Goal: Task Accomplishment & Management: Use online tool/utility

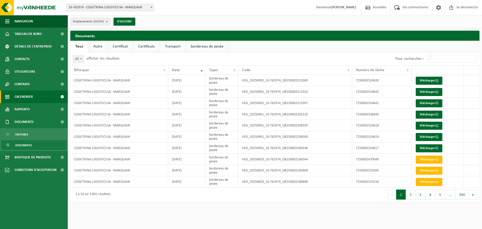
click at [20, 99] on font "Calendrier" at bounding box center [24, 97] width 18 height 4
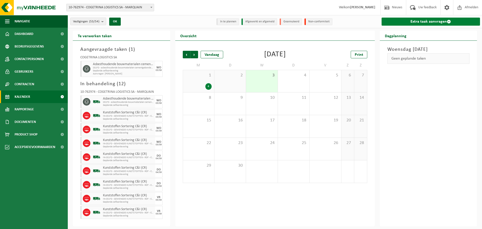
click at [414, 22] on link "Extra taak aanvragen" at bounding box center [430, 22] width 99 height 8
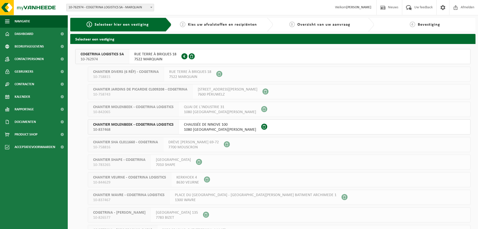
click at [144, 50] on div "RUE TERRE À BRIQUES 18 7522 MARQUAIN 0672.979.664" at bounding box center [155, 56] width 52 height 15
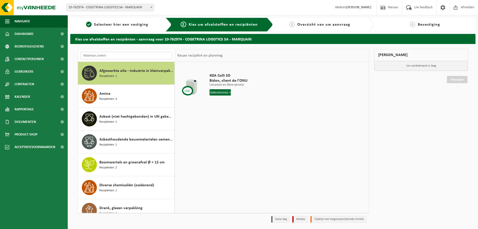
click at [107, 54] on input "text" at bounding box center [127, 56] width 92 height 8
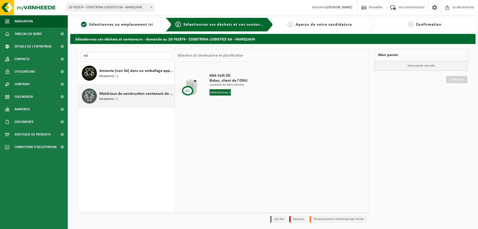
type input "asb"
click at [110, 96] on font "Matériaux de construction contenant de l'amiante liés au ciment (liés)" at bounding box center [159, 94] width 120 height 4
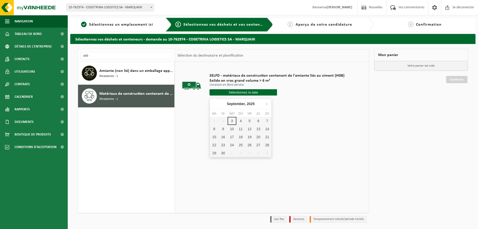
click at [210, 92] on input "text" at bounding box center [243, 92] width 67 height 6
click at [240, 124] on div "4" at bounding box center [241, 126] width 9 height 8
type input "Van 2025-09-04"
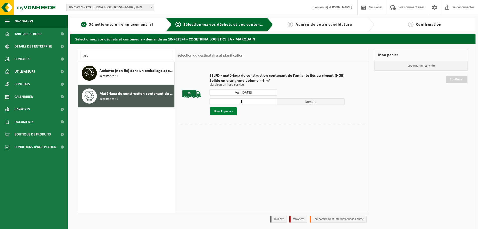
click at [231, 109] on font "Dans le panier" at bounding box center [223, 110] width 19 height 3
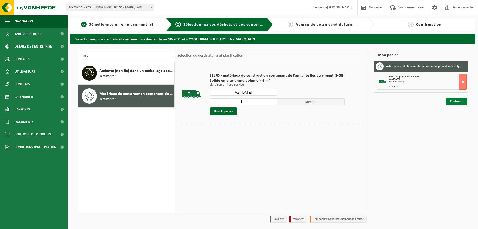
click at [449, 103] on link "Continuer" at bounding box center [456, 100] width 21 height 7
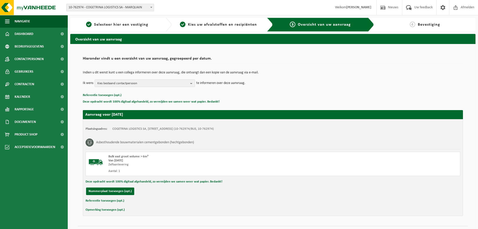
scroll to position [12, 0]
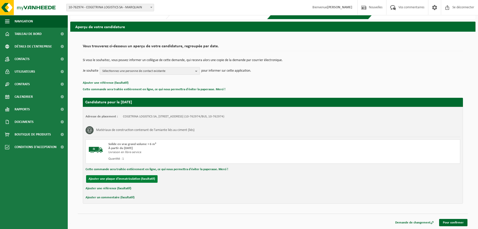
click at [128, 179] on font "Ajouter une plaque d'immatriculation (facultatif)" at bounding box center [122, 178] width 66 height 3
click at [128, 179] on input "text" at bounding box center [164, 179] width 113 height 8
type input "1tcb485"
click at [442, 221] on link "Pour confirmer" at bounding box center [453, 222] width 28 height 7
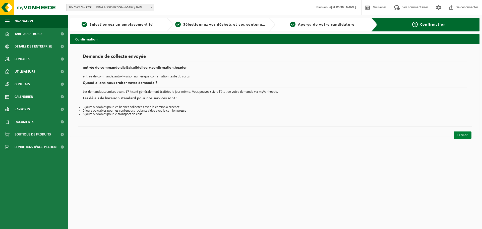
click at [458, 133] on font "Fermer" at bounding box center [462, 134] width 10 height 3
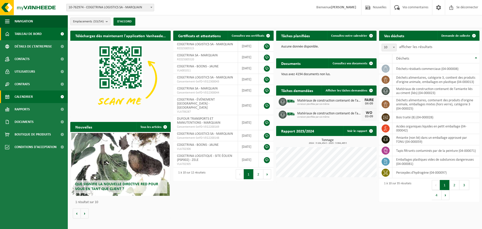
click at [26, 95] on font "Calendrier" at bounding box center [24, 97] width 18 height 4
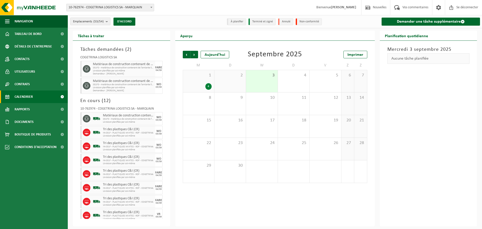
click at [401, 26] on div "Demander une tâche supplémentaire" at bounding box center [430, 21] width 104 height 13
click at [402, 24] on link "Demander une tâche supplémentaire" at bounding box center [430, 22] width 99 height 8
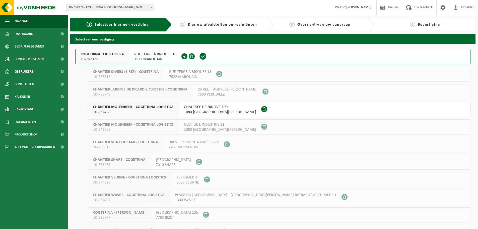
click at [185, 57] on span at bounding box center [184, 56] width 6 height 6
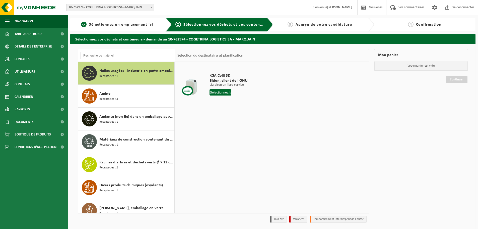
click at [115, 55] on input "text" at bounding box center [127, 56] width 92 height 8
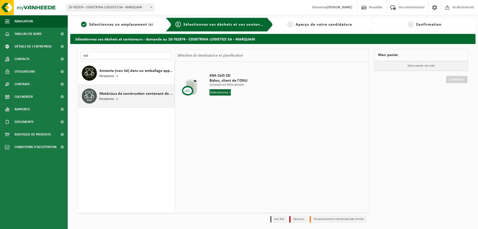
type input "asb"
click at [114, 95] on font "Matériaux de construction contenant de l'amiante liés au ciment (liés)" at bounding box center [159, 94] width 120 height 4
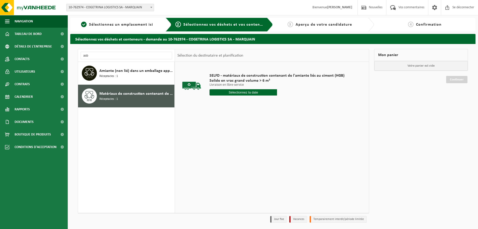
click at [224, 93] on input "text" at bounding box center [243, 92] width 67 height 6
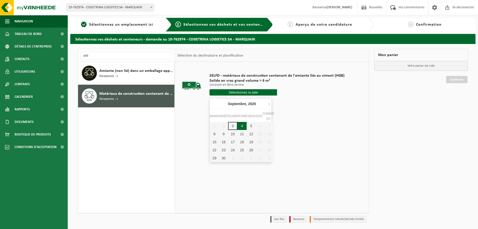
click at [241, 126] on font "4" at bounding box center [242, 126] width 2 height 4
type input "Van 2025-09-04"
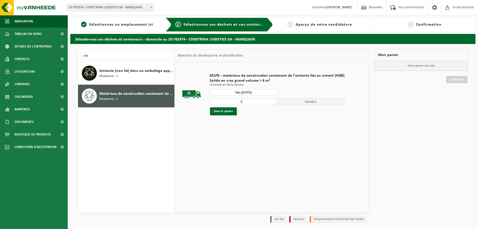
click at [272, 100] on input "2" at bounding box center [243, 101] width 67 height 7
click at [272, 100] on input "3" at bounding box center [243, 101] width 67 height 7
type input "4"
click at [272, 100] on input "4" at bounding box center [243, 101] width 67 height 7
click at [217, 115] on button "Dans le panier" at bounding box center [223, 111] width 27 height 8
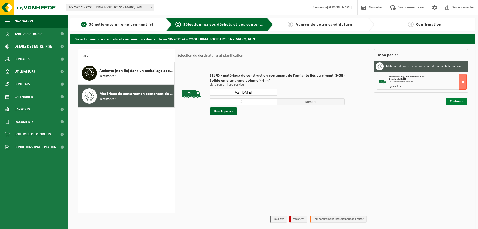
click at [454, 100] on font "Continuer" at bounding box center [457, 100] width 14 height 3
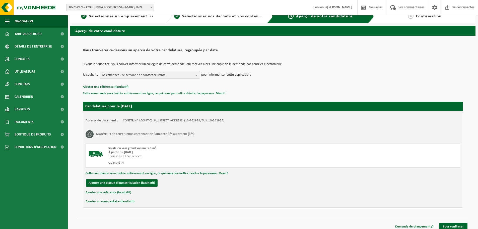
scroll to position [13, 0]
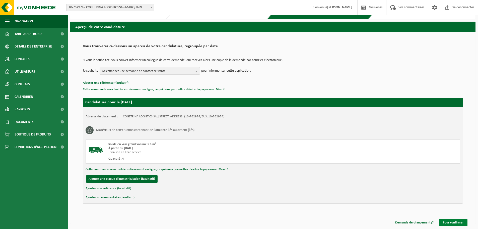
click at [458, 223] on font "Pour confirmer" at bounding box center [453, 222] width 21 height 3
